Goal: Information Seeking & Learning: Learn about a topic

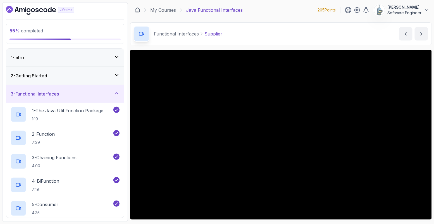
scroll to position [45, 0]
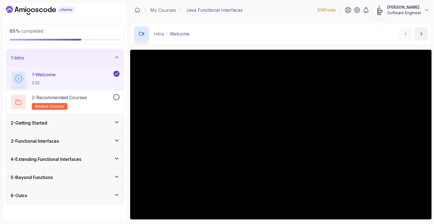
click at [93, 155] on div "4 - Extending Functional Interfaces" at bounding box center [65, 159] width 118 height 18
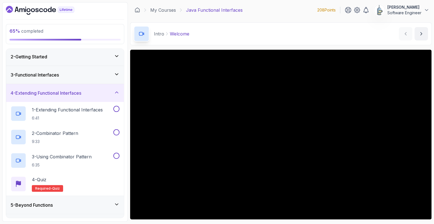
scroll to position [30, 0]
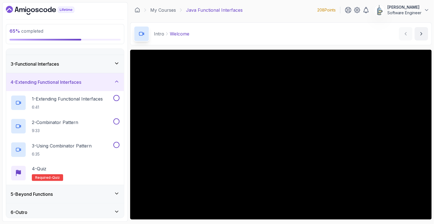
click at [86, 64] on div "3 - Functional Interfaces" at bounding box center [65, 64] width 109 height 7
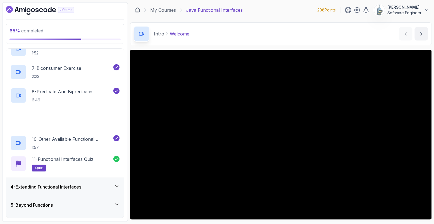
scroll to position [197, 0]
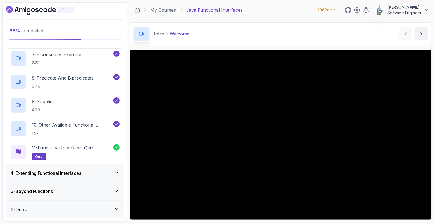
click at [100, 173] on div "4 - Extending Functional Interfaces" at bounding box center [65, 173] width 109 height 7
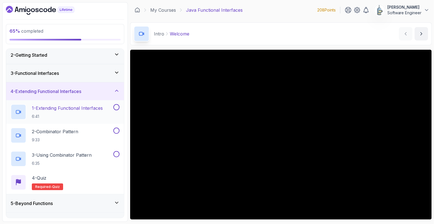
scroll to position [33, 0]
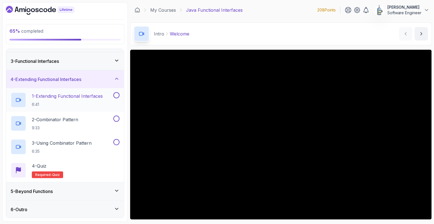
click at [97, 98] on p "1 - Extending Functional Interfaces" at bounding box center [67, 96] width 71 height 7
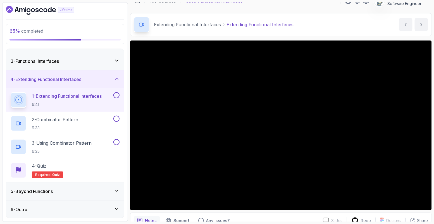
scroll to position [11, 0]
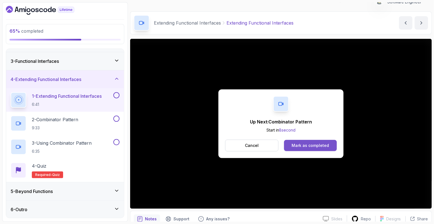
click at [320, 146] on div "Mark as completed" at bounding box center [310, 146] width 37 height 6
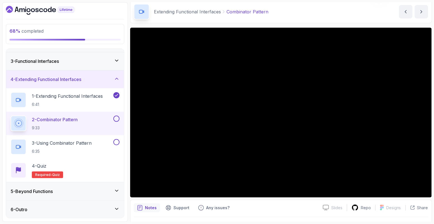
scroll to position [22, 0]
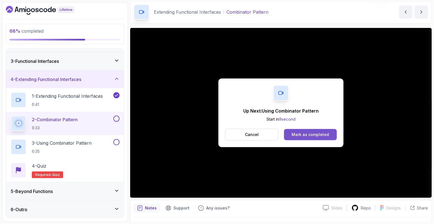
click at [298, 138] on button "Mark as completed" at bounding box center [310, 134] width 53 height 11
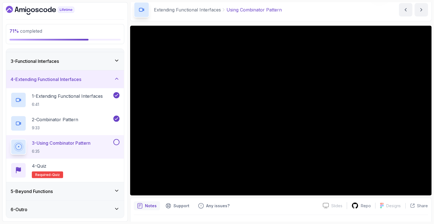
scroll to position [26, 0]
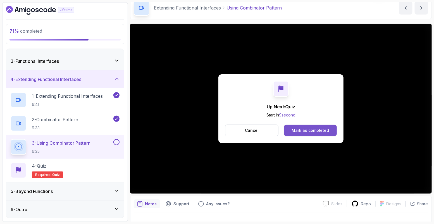
click at [300, 131] on div "Mark as completed" at bounding box center [310, 131] width 37 height 6
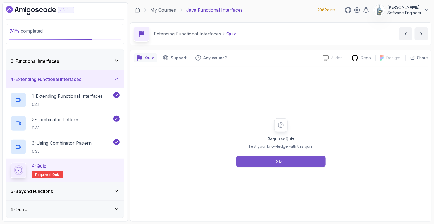
click at [297, 162] on button "Start" at bounding box center [280, 161] width 89 height 11
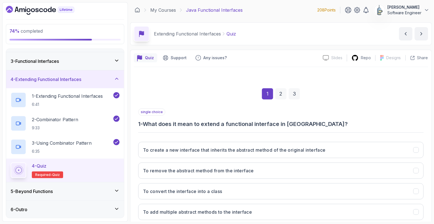
click at [113, 191] on div "5 - Beyond Functions" at bounding box center [65, 191] width 109 height 7
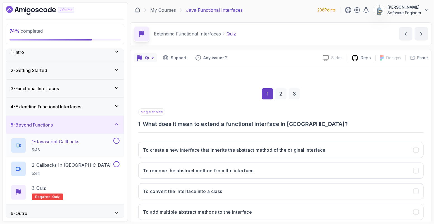
scroll to position [9, 0]
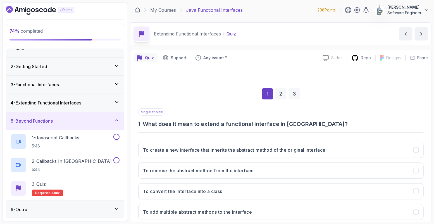
click at [114, 211] on icon at bounding box center [117, 209] width 6 height 6
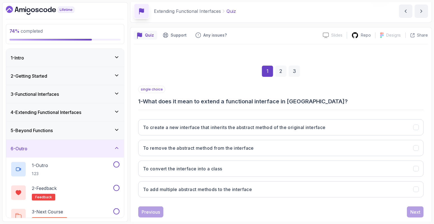
scroll to position [34, 0]
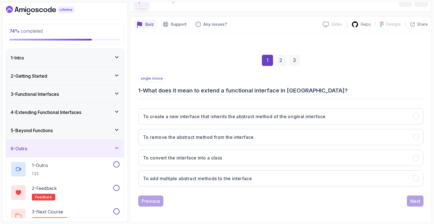
click at [383, 117] on button "To create a new interface that inherits the abstract method of the original int…" at bounding box center [280, 116] width 285 height 16
click at [411, 201] on div "Next" at bounding box center [415, 201] width 10 height 7
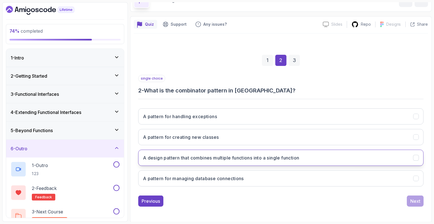
click at [317, 158] on button "A design pattern that combines multiple functions into a single function" at bounding box center [280, 158] width 285 height 16
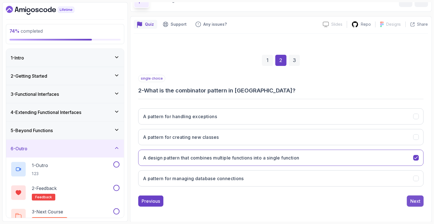
click at [413, 202] on div "Next" at bounding box center [415, 201] width 10 height 7
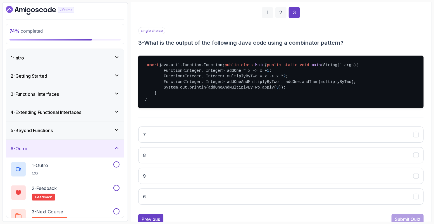
scroll to position [82, 0]
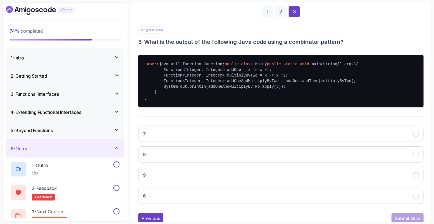
click at [387, 18] on div "1 2 3" at bounding box center [280, 11] width 285 height 29
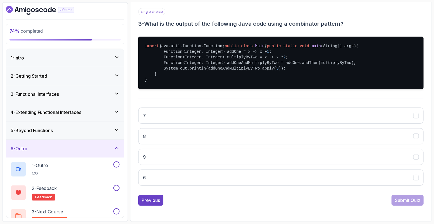
scroll to position [105, 0]
click at [414, 118] on icon "7" at bounding box center [416, 115] width 5 height 5
click at [403, 204] on div "Submit Quiz" at bounding box center [407, 200] width 25 height 7
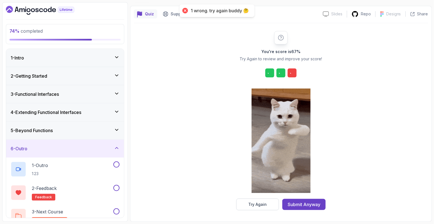
scroll to position [43, 0]
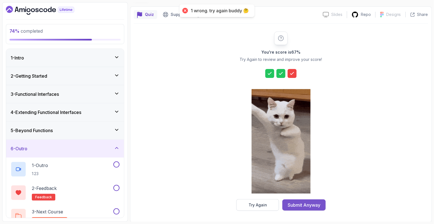
click at [316, 202] on div "Submit Anyway" at bounding box center [304, 205] width 33 height 7
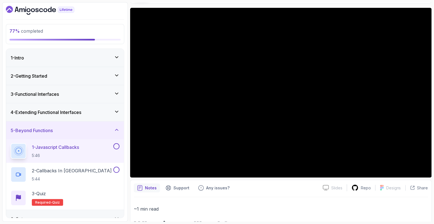
scroll to position [31, 0]
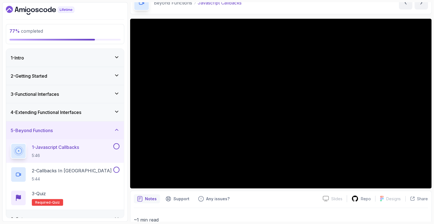
click at [116, 148] on button at bounding box center [116, 146] width 6 height 6
click at [76, 171] on div "2 - Callbacks In Java 5:44" at bounding box center [62, 175] width 102 height 16
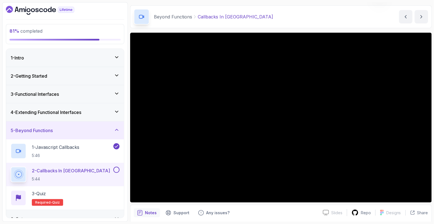
scroll to position [17, 0]
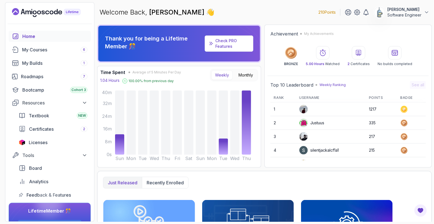
click at [423, 13] on button "Ewa Software Engineer" at bounding box center [402, 12] width 56 height 11
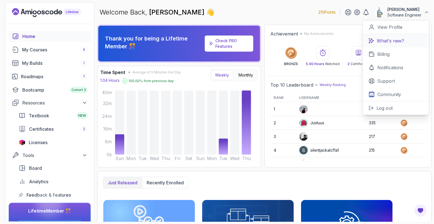
click at [392, 42] on p "What's new?" at bounding box center [391, 40] width 28 height 7
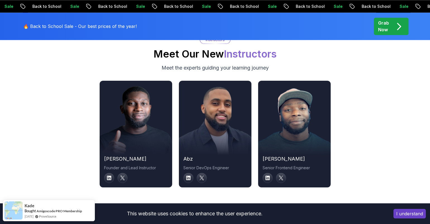
scroll to position [1904, 0]
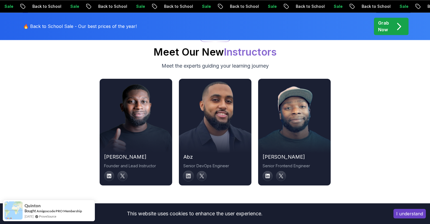
click at [186, 174] on icon at bounding box center [188, 176] width 5 height 5
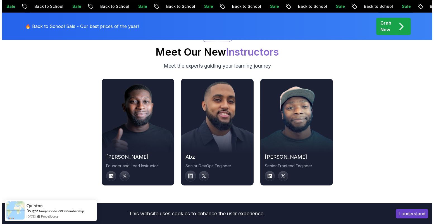
scroll to position [0, 0]
